Goal: Information Seeking & Learning: Learn about a topic

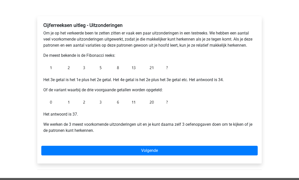
scroll to position [59, 0]
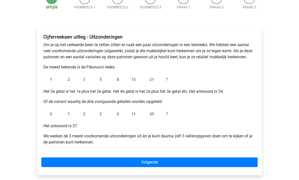
click at [89, 161] on link "Volgende" at bounding box center [149, 162] width 216 height 10
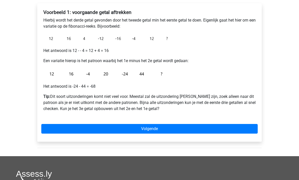
scroll to position [95, 0]
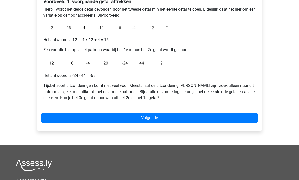
click at [62, 116] on link "Volgende" at bounding box center [149, 118] width 216 height 10
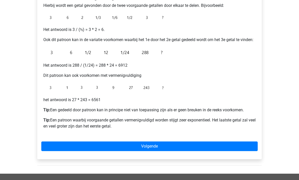
scroll to position [141, 0]
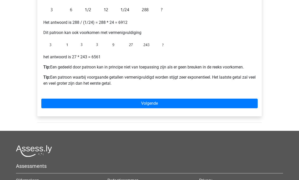
click at [67, 108] on link "Volgende" at bounding box center [149, 104] width 216 height 10
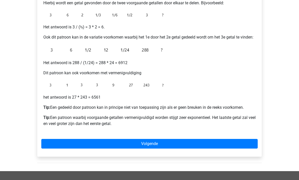
scroll to position [0, 0]
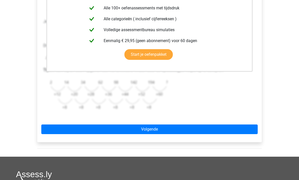
scroll to position [161, 0]
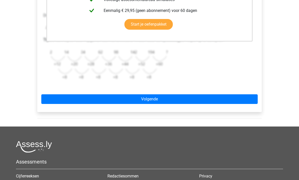
click at [64, 96] on link "Volgende" at bounding box center [149, 100] width 216 height 10
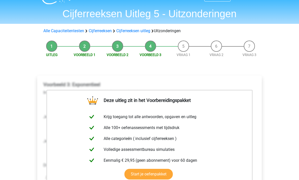
scroll to position [0, 0]
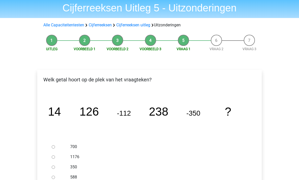
scroll to position [34, 0]
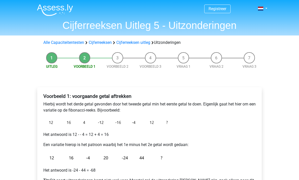
scroll to position [112, 0]
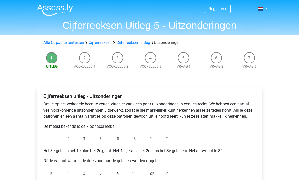
scroll to position [59, 0]
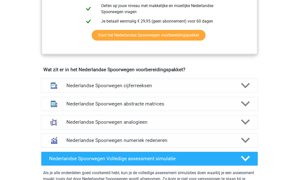
click at [79, 88] on h4 "Nederlandse Spoorwegen cijferreeksen" at bounding box center [149, 86] width 166 height 6
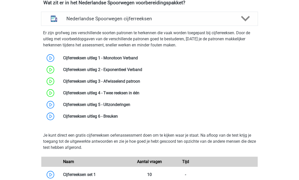
scroll to position [397, 0]
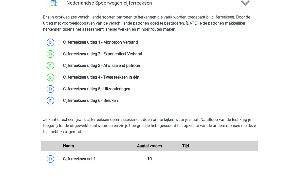
click at [118, 99] on link at bounding box center [118, 100] width 0 height 5
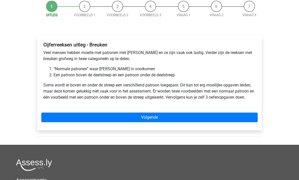
scroll to position [61, 0]
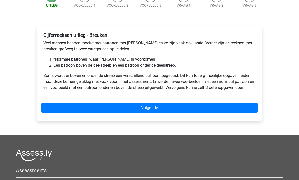
click at [58, 96] on div "Cijferreeksen uitleg - Breuken Veel mensen hebben moeite met patronen met breuk…" at bounding box center [149, 63] width 216 height 67
click at [57, 107] on link "Volgende" at bounding box center [149, 108] width 216 height 10
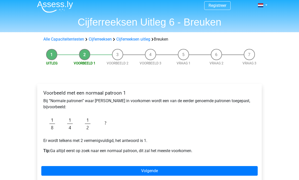
scroll to position [4, 0]
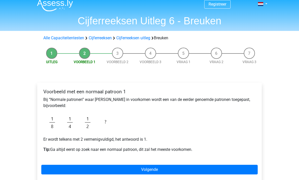
click at [81, 170] on link "Volgende" at bounding box center [149, 170] width 216 height 10
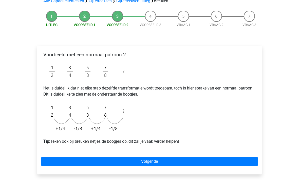
scroll to position [56, 0]
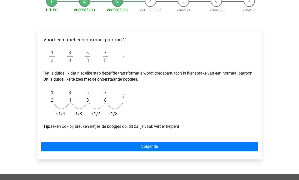
click at [99, 145] on link "Volgende" at bounding box center [149, 147] width 216 height 10
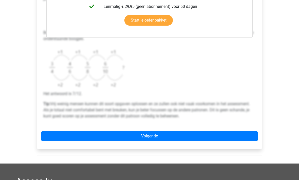
scroll to position [211, 0]
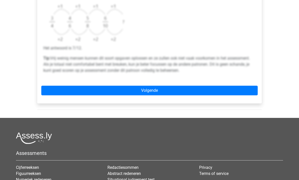
click at [72, 88] on link "Volgende" at bounding box center [149, 91] width 216 height 10
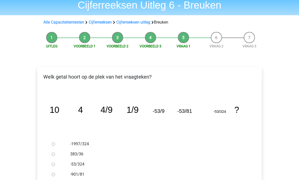
scroll to position [20, 0]
click at [85, 37] on li "Voorbeeld 1" at bounding box center [84, 40] width 33 height 17
click at [52, 40] on li "Uitleg" at bounding box center [51, 40] width 33 height 17
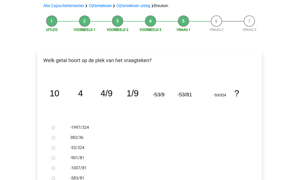
scroll to position [37, 0]
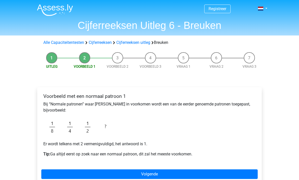
scroll to position [21, 0]
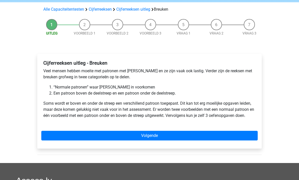
scroll to position [33, 0]
click at [70, 134] on link "Volgende" at bounding box center [149, 136] width 216 height 10
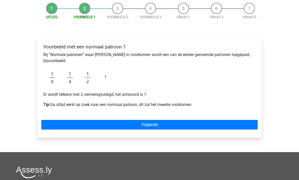
scroll to position [49, 0]
click at [73, 128] on link "Volgende" at bounding box center [149, 125] width 216 height 10
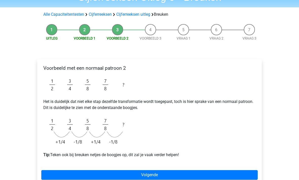
scroll to position [38, 0]
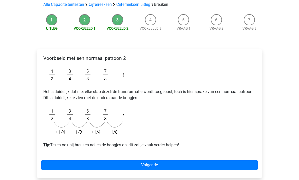
click at [77, 165] on link "Volgende" at bounding box center [149, 165] width 216 height 10
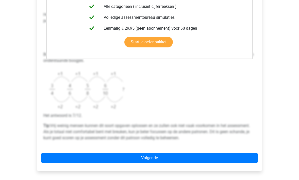
scroll to position [144, 0]
click at [75, 159] on link "Volgende" at bounding box center [149, 158] width 216 height 10
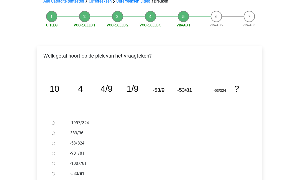
scroll to position [41, 0]
click at [23, 149] on div "Registreer Nederlands English" at bounding box center [149, 155] width 299 height 392
click at [52, 124] on input "-1997/324" at bounding box center [53, 122] width 3 height 3
radio input "true"
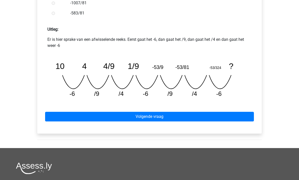
scroll to position [219, 0]
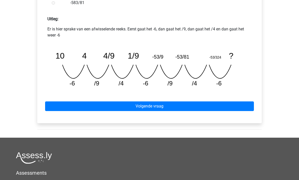
click at [83, 104] on link "Volgende vraag" at bounding box center [149, 106] width 209 height 10
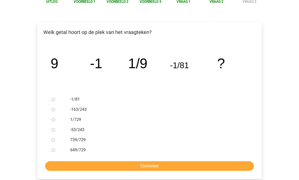
scroll to position [65, 0]
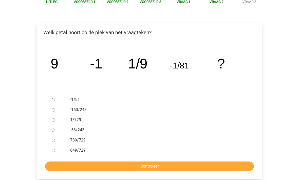
click at [55, 121] on input "1/729" at bounding box center [53, 119] width 3 height 3
radio input "true"
click at [96, 166] on input "Controleer" at bounding box center [149, 166] width 209 height 10
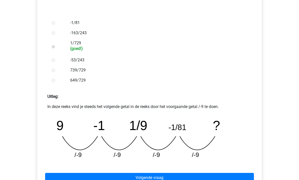
scroll to position [141, 0]
click at [80, 178] on link "Volgende vraag" at bounding box center [149, 178] width 209 height 10
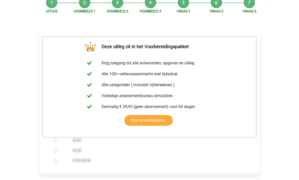
scroll to position [74, 0]
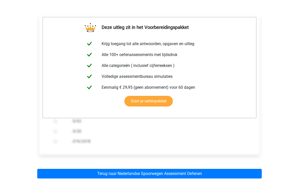
click at [84, 176] on link "Terug naar Nederlandse Spoorwegen Assessment Oefenen" at bounding box center [149, 174] width 225 height 10
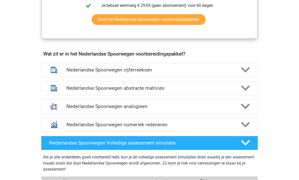
scroll to position [340, 0]
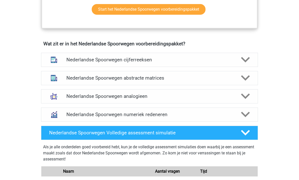
click at [71, 61] on h4 "Nederlandse Spoorwegen cijferreeksen" at bounding box center [149, 60] width 166 height 6
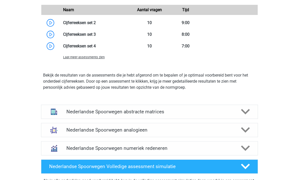
scroll to position [593, 0]
click at [70, 109] on h4 "Nederlandse Spoorwegen abstracte matrices" at bounding box center [149, 112] width 166 height 6
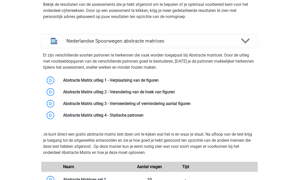
scroll to position [664, 0]
click at [159, 78] on link at bounding box center [159, 80] width 0 height 5
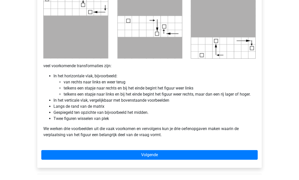
scroll to position [273, 0]
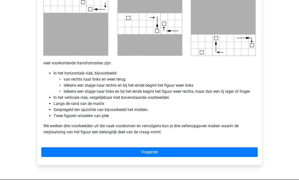
click at [65, 156] on link "Volgende" at bounding box center [149, 152] width 216 height 10
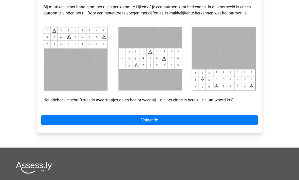
scroll to position [237, 0]
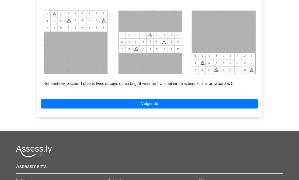
click at [61, 105] on link "Volgende" at bounding box center [149, 104] width 216 height 10
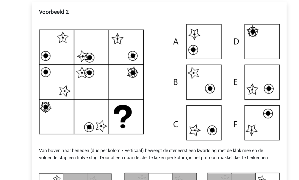
scroll to position [98, 0]
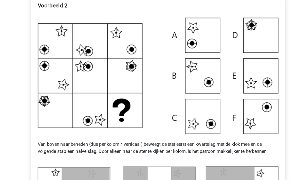
click at [12, 117] on div "Registreer Nederlands English" at bounding box center [149, 157] width 299 height 511
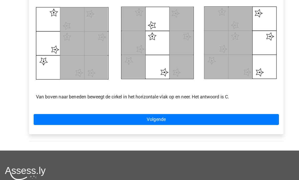
scroll to position [247, 0]
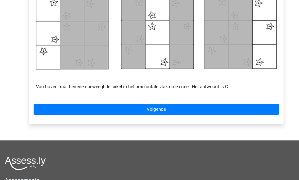
click at [44, 99] on link "Volgende" at bounding box center [149, 103] width 216 height 10
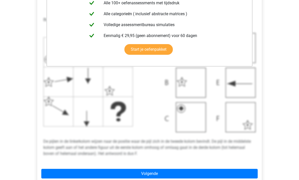
scroll to position [161, 0]
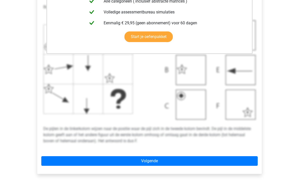
click at [64, 158] on link "Volgende" at bounding box center [149, 161] width 216 height 10
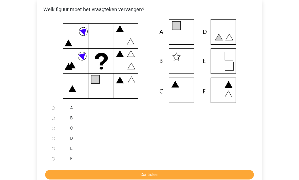
scroll to position [100, 0]
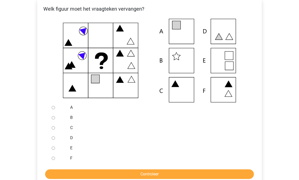
click at [54, 108] on input "A" at bounding box center [53, 107] width 3 height 3
radio input "true"
click at [80, 175] on input "Controleer" at bounding box center [149, 175] width 209 height 10
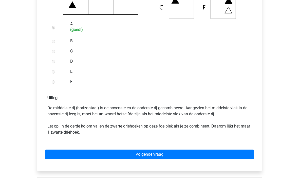
scroll to position [187, 0]
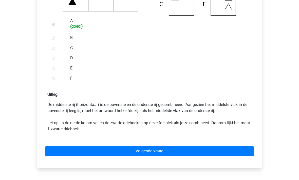
click at [70, 149] on link "Volgende vraag" at bounding box center [149, 151] width 209 height 10
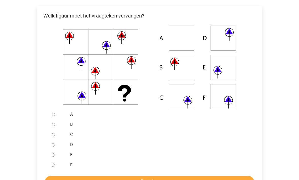
scroll to position [94, 0]
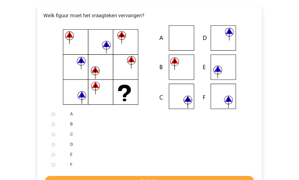
click at [54, 135] on input "C" at bounding box center [53, 134] width 3 height 3
radio input "true"
click at [75, 180] on input "Controleer" at bounding box center [149, 181] width 209 height 10
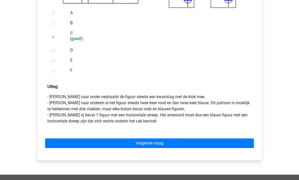
scroll to position [207, 0]
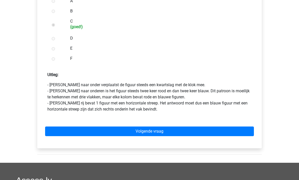
click at [79, 128] on link "Volgende vraag" at bounding box center [149, 132] width 209 height 10
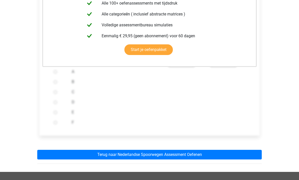
scroll to position [152, 0]
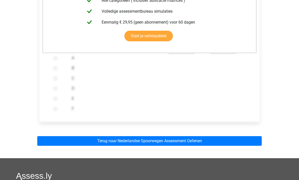
click at [70, 140] on link "Terug naar Nederlandse Spoorwegen Assessment Oefenen" at bounding box center [149, 141] width 225 height 10
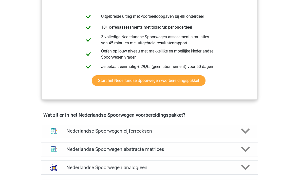
scroll to position [328, 0]
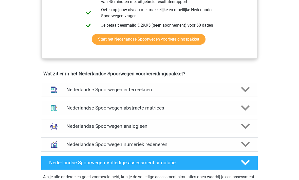
click at [75, 106] on h4 "Nederlandse Spoorwegen abstracte matrices" at bounding box center [149, 108] width 166 height 6
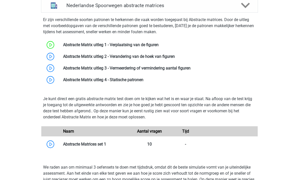
scroll to position [420, 0]
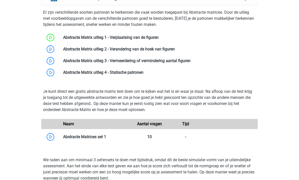
click at [175, 51] on link at bounding box center [175, 49] width 0 height 5
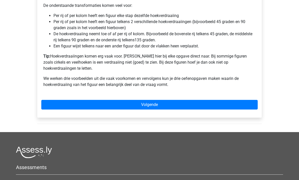
scroll to position [368, 0]
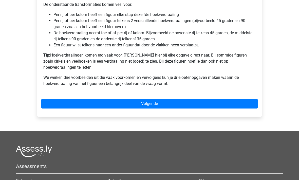
click at [68, 99] on link "Volgende" at bounding box center [149, 104] width 216 height 10
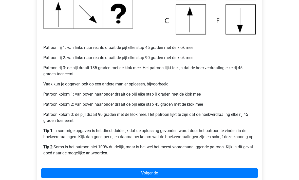
scroll to position [187, 0]
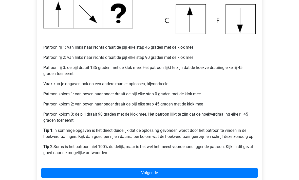
click at [79, 174] on link "Volgende" at bounding box center [149, 173] width 216 height 10
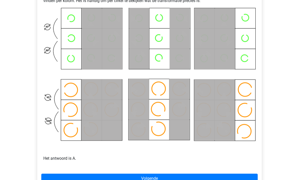
scroll to position [244, 0]
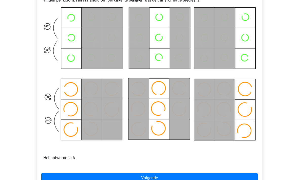
click at [66, 177] on link "Volgende" at bounding box center [149, 178] width 216 height 10
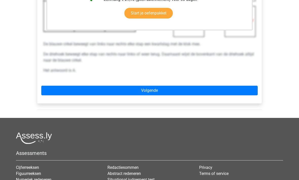
scroll to position [186, 0]
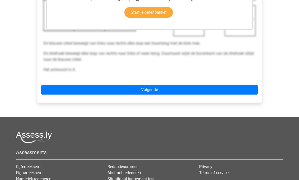
click at [62, 91] on link "Volgende" at bounding box center [149, 90] width 216 height 10
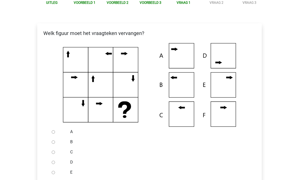
scroll to position [76, 0]
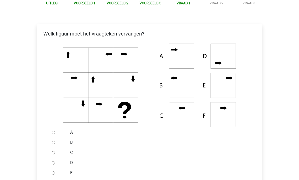
click at [52, 155] on div at bounding box center [58, 153] width 17 height 10
click at [53, 154] on input "C" at bounding box center [53, 152] width 3 height 3
radio input "true"
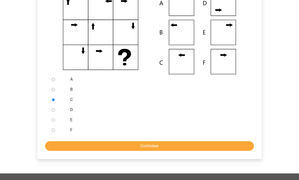
scroll to position [138, 0]
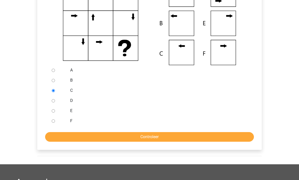
click at [68, 137] on input "Controleer" at bounding box center [149, 137] width 209 height 10
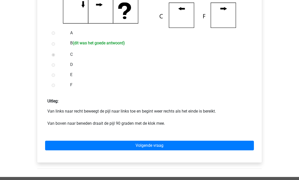
scroll to position [204, 0]
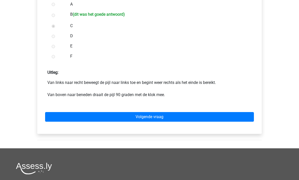
click at [72, 112] on link "Volgende vraag" at bounding box center [149, 117] width 209 height 10
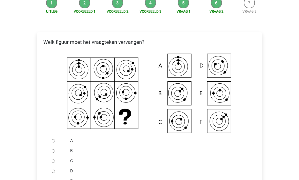
scroll to position [67, 0]
click at [52, 164] on div at bounding box center [58, 161] width 17 height 10
click at [53, 160] on input "C" at bounding box center [53, 160] width 3 height 3
radio input "true"
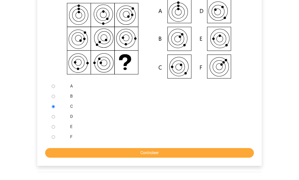
scroll to position [146, 0]
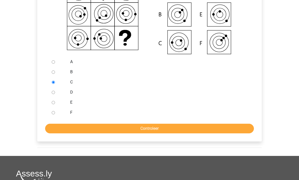
click at [69, 127] on input "Controleer" at bounding box center [149, 129] width 209 height 10
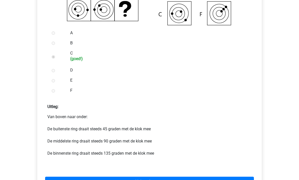
scroll to position [213, 0]
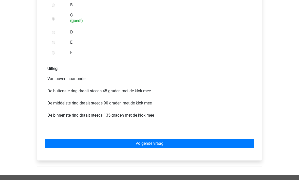
click at [65, 141] on link "Volgende vraag" at bounding box center [149, 144] width 209 height 10
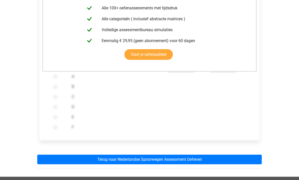
scroll to position [132, 0]
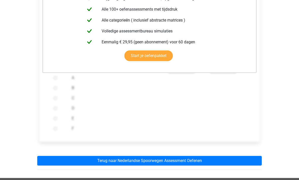
click at [82, 163] on link "Terug naar Nederlandse Spoorwegen Assessment Oefenen" at bounding box center [149, 161] width 225 height 10
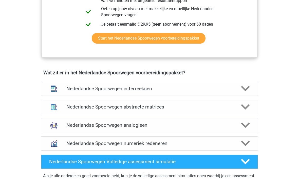
scroll to position [314, 0]
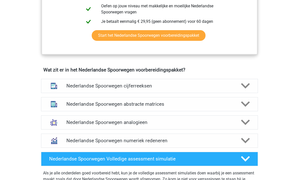
click at [84, 102] on h4 "Nederlandse Spoorwegen abstracte matrices" at bounding box center [149, 104] width 166 height 6
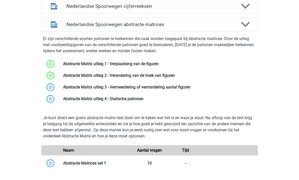
scroll to position [393, 0]
click at [191, 89] on link at bounding box center [191, 87] width 0 height 5
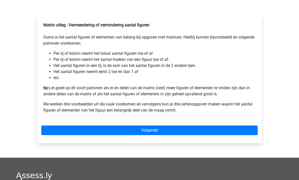
scroll to position [67, 0]
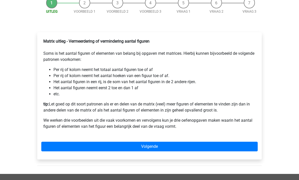
click at [78, 152] on link "Volgende" at bounding box center [149, 147] width 216 height 10
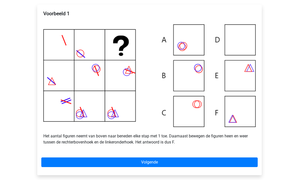
scroll to position [95, 0]
click at [184, 127] on img at bounding box center [149, 75] width 212 height 102
click at [118, 167] on link "Volgende" at bounding box center [149, 162] width 216 height 10
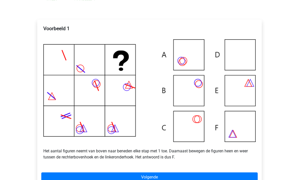
scroll to position [82, 0]
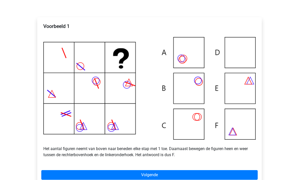
click at [185, 139] on img at bounding box center [149, 88] width 212 height 102
click at [121, 180] on link "Volgende" at bounding box center [149, 175] width 216 height 10
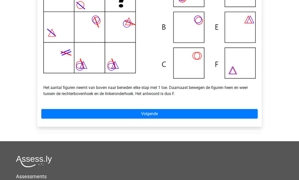
scroll to position [142, 0]
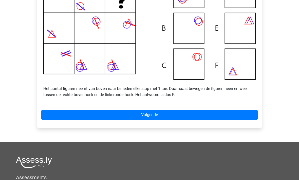
click at [188, 70] on img at bounding box center [149, 28] width 212 height 102
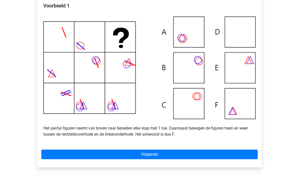
scroll to position [102, 0]
click at [139, 159] on link "Volgende" at bounding box center [149, 155] width 216 height 10
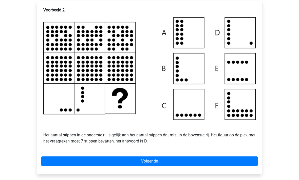
scroll to position [99, 0]
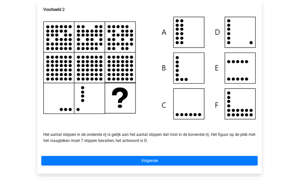
click at [149, 166] on link "Volgende" at bounding box center [149, 161] width 216 height 10
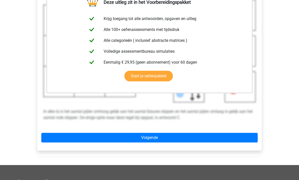
scroll to position [122, 0]
click at [136, 142] on link "Volgende" at bounding box center [149, 138] width 216 height 10
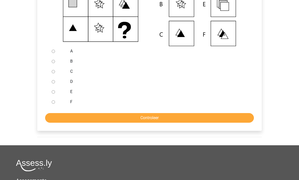
scroll to position [169, 0]
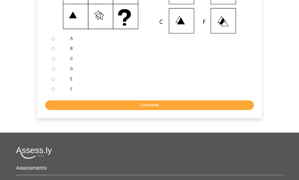
click at [52, 81] on input "E" at bounding box center [53, 79] width 3 height 3
radio input "true"
click at [107, 110] on input "Controleer" at bounding box center [149, 105] width 209 height 10
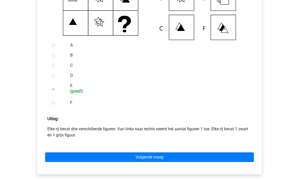
scroll to position [192, 0]
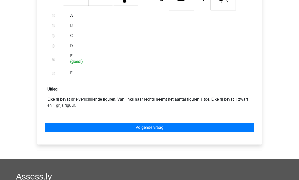
click at [132, 132] on link "Volgende vraag" at bounding box center [149, 128] width 209 height 10
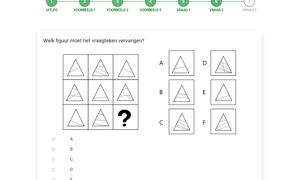
scroll to position [79, 0]
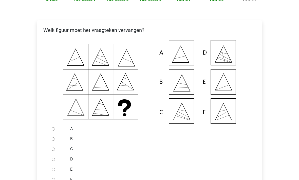
click at [52, 171] on input "E" at bounding box center [53, 169] width 3 height 3
radio input "true"
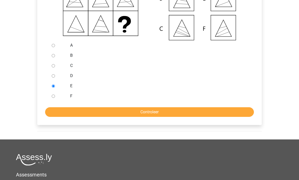
scroll to position [175, 0]
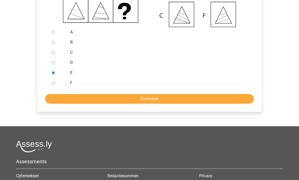
click at [78, 104] on input "Controleer" at bounding box center [149, 99] width 209 height 10
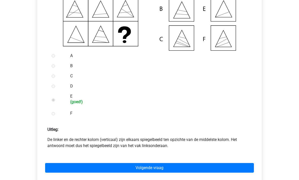
scroll to position [157, 0]
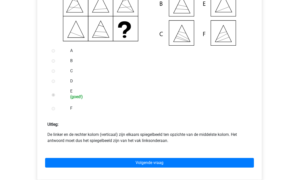
click at [88, 168] on link "Volgende vraag" at bounding box center [149, 163] width 209 height 10
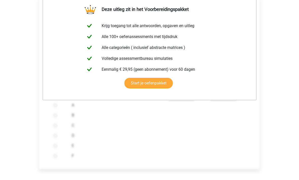
scroll to position [117, 0]
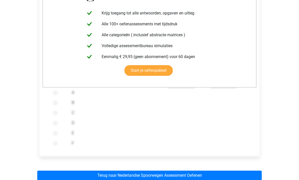
click at [76, 180] on link "Terug naar Nederlandse Spoorwegen Assessment Oefenen" at bounding box center [149, 176] width 225 height 10
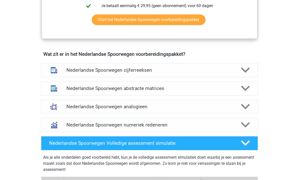
scroll to position [329, 0]
click at [77, 88] on h4 "Nederlandse Spoorwegen abstracte matrices" at bounding box center [149, 89] width 166 height 6
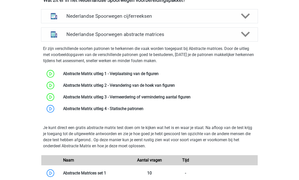
scroll to position [384, 0]
click at [143, 111] on link at bounding box center [143, 108] width 0 height 5
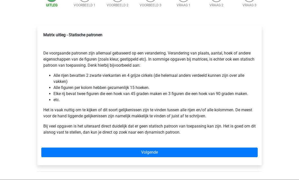
scroll to position [61, 0]
